Goal: Browse casually: Explore the website without a specific task or goal

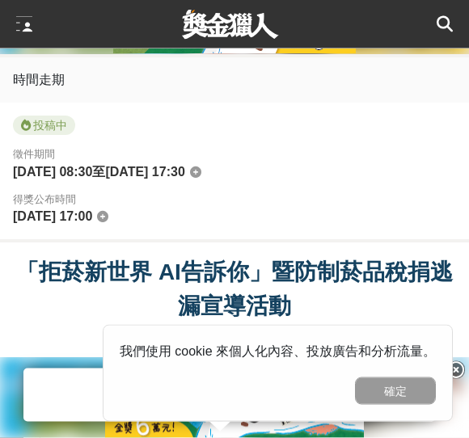
scroll to position [754, 0]
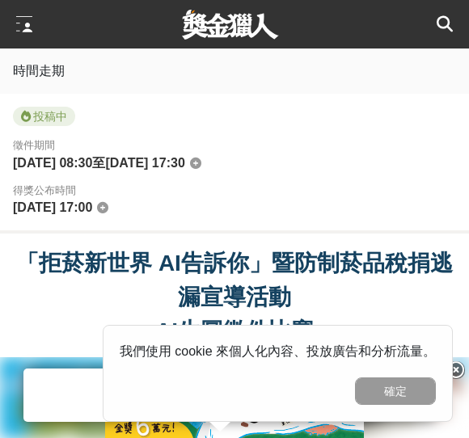
click at [430, 436] on div at bounding box center [234, 397] width 469 height 81
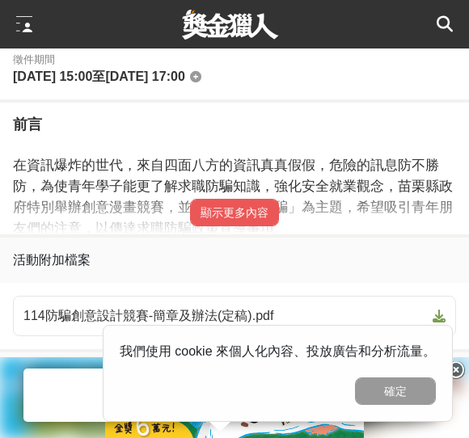
scroll to position [853, 0]
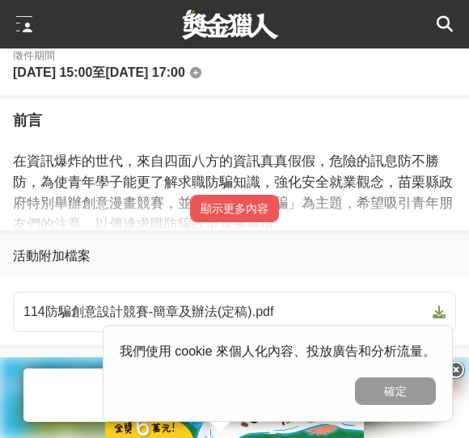
click at [266, 195] on button "顯示更多內容" at bounding box center [234, 208] width 89 height 27
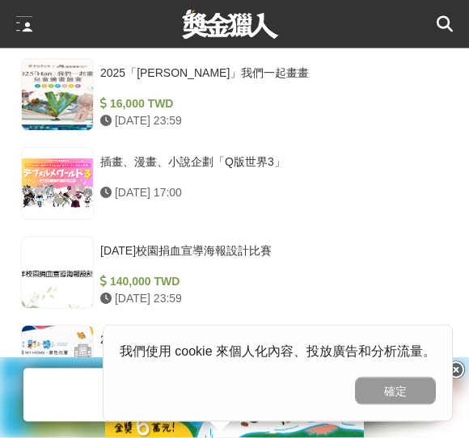
scroll to position [4872, 0]
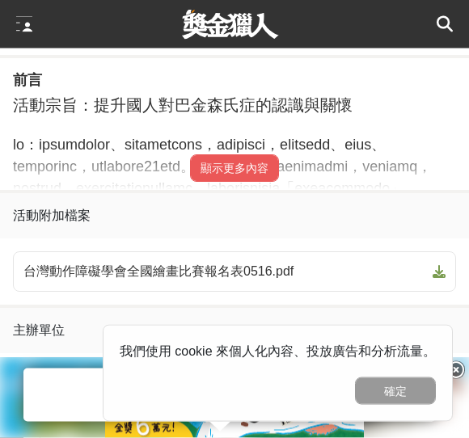
scroll to position [885, 0]
click at [257, 165] on button "顯示更多內容" at bounding box center [234, 167] width 89 height 27
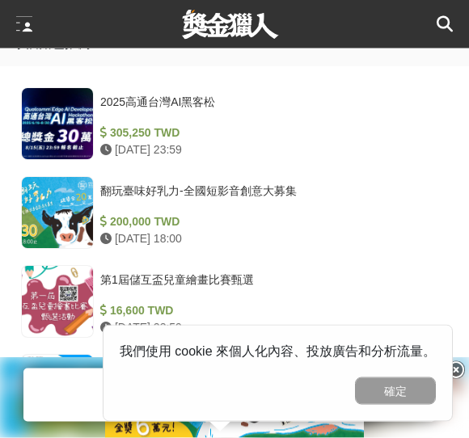
scroll to position [3304, 0]
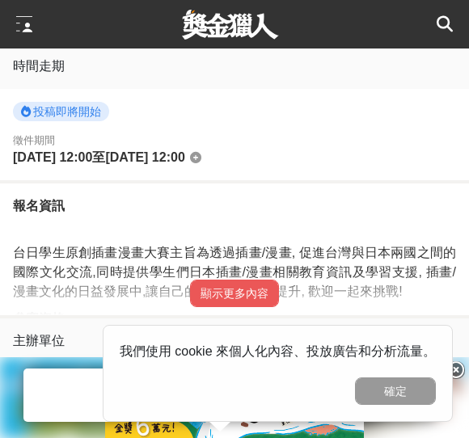
scroll to position [770, 0]
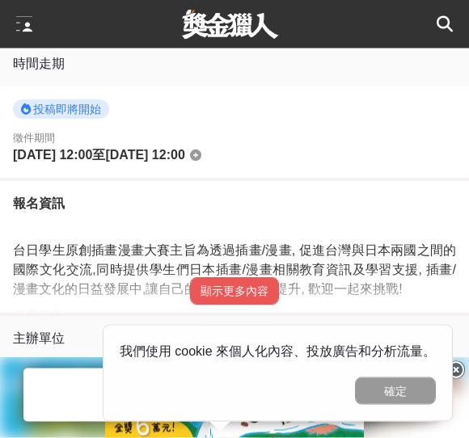
click at [263, 282] on button "顯示更多內容" at bounding box center [234, 291] width 89 height 27
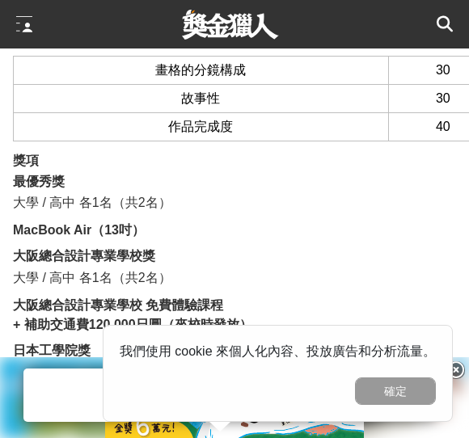
scroll to position [4158, 0]
